Goal: Task Accomplishment & Management: Use online tool/utility

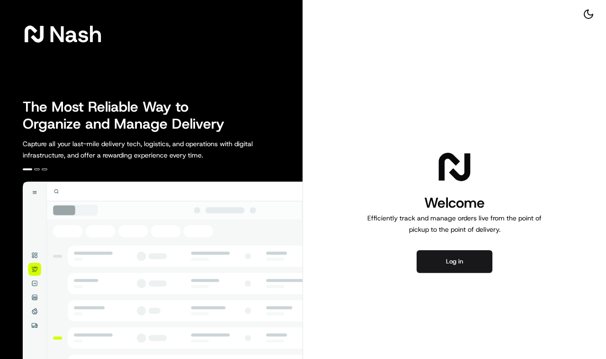
click at [452, 248] on div "Welcome Efficiently track and manage orders live from the point of pickup to th…" at bounding box center [454, 211] width 303 height 422
click at [451, 267] on button "Log in" at bounding box center [455, 262] width 76 height 23
